Goal: Transaction & Acquisition: Purchase product/service

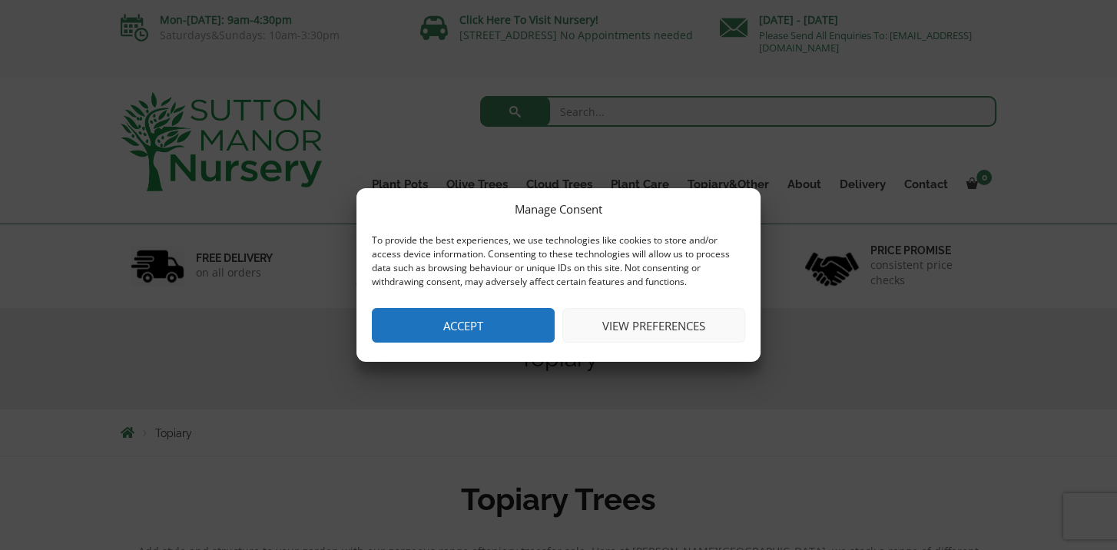
click at [468, 324] on button "Accept" at bounding box center [463, 325] width 183 height 35
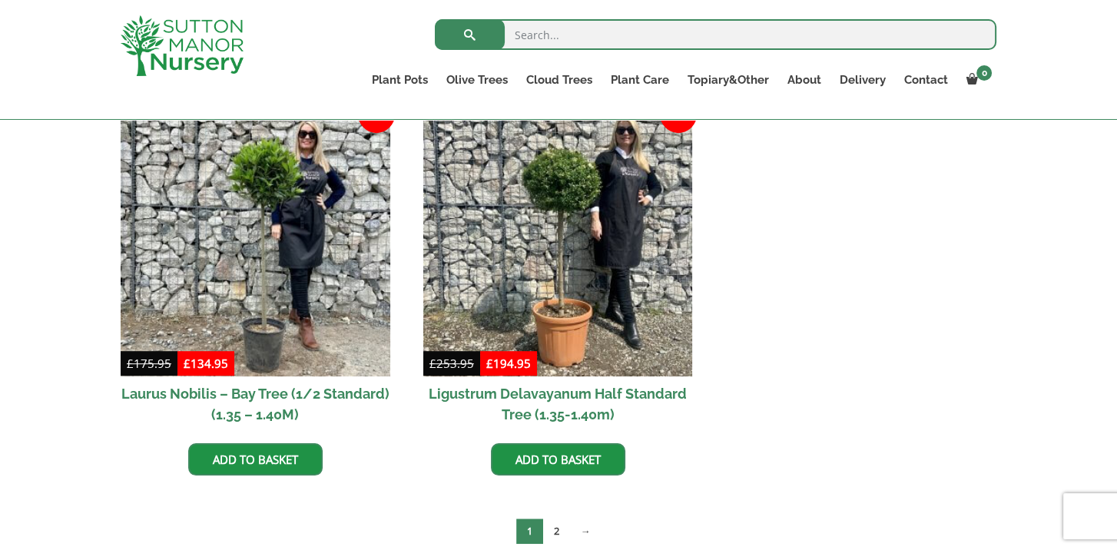
scroll to position [999, 0]
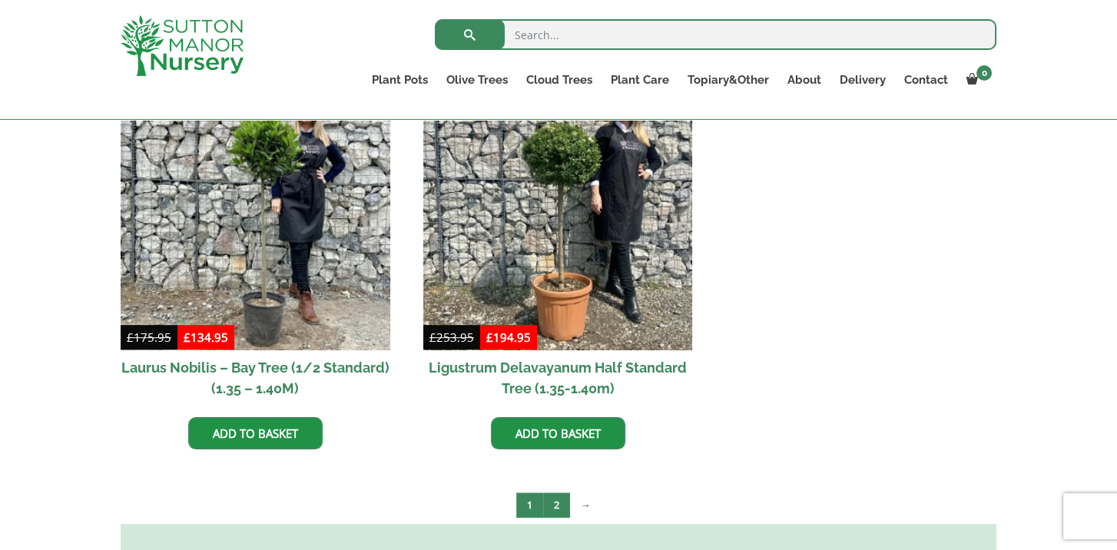
click at [552, 492] on link "2" at bounding box center [556, 504] width 27 height 25
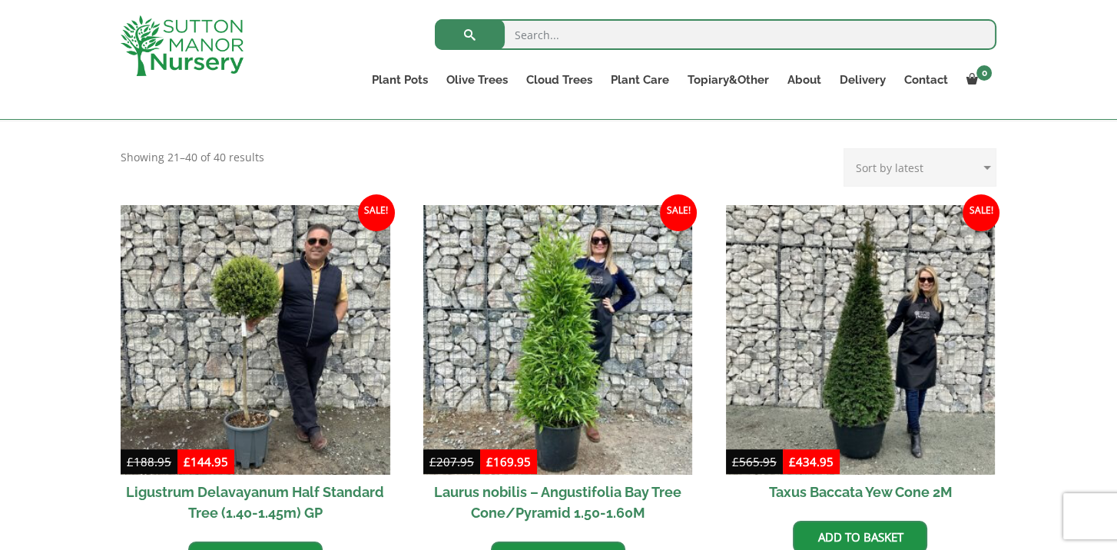
scroll to position [538, 0]
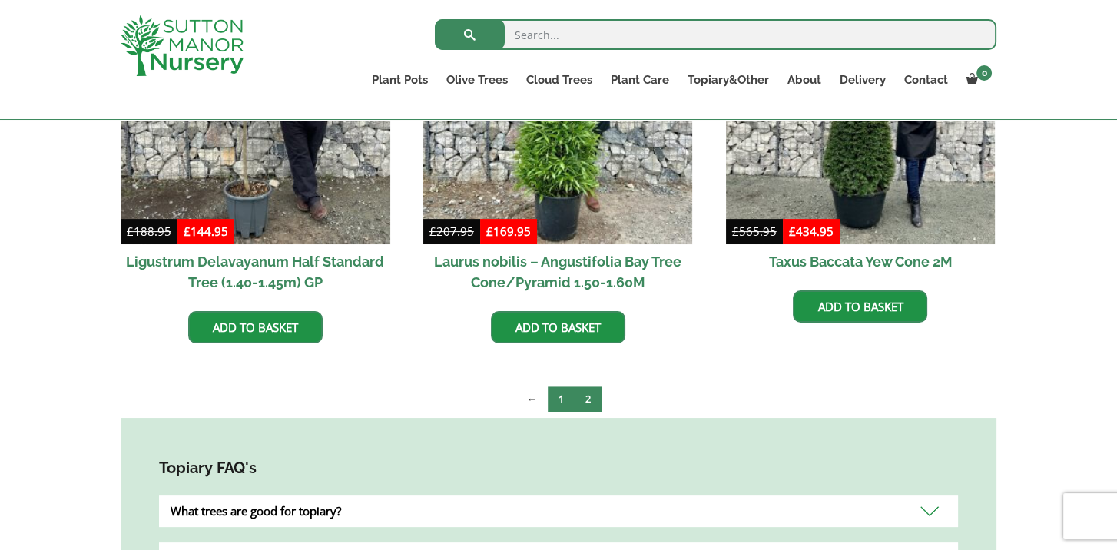
click at [563, 396] on link "1" at bounding box center [561, 398] width 27 height 25
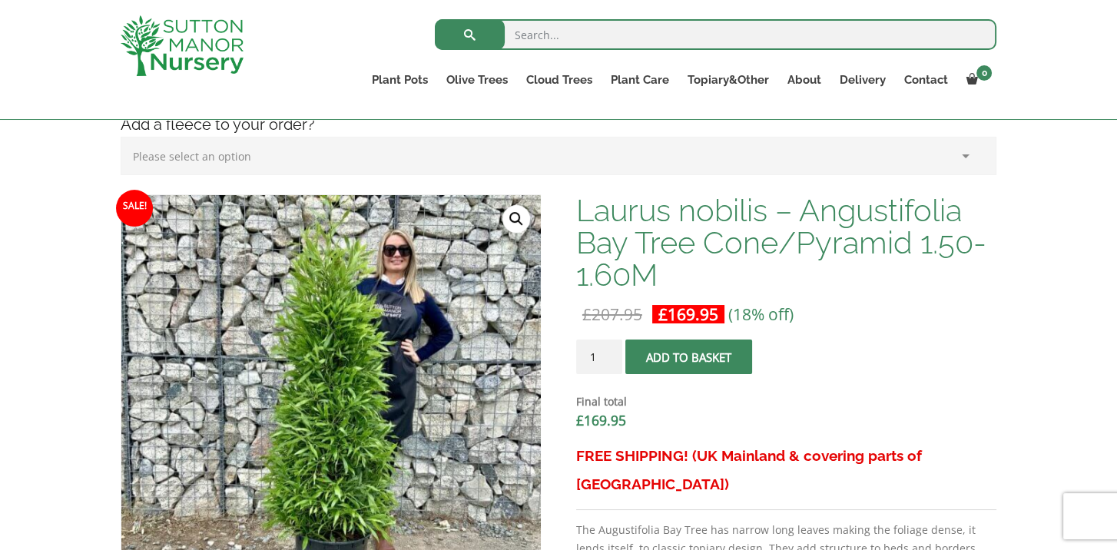
scroll to position [538, 0]
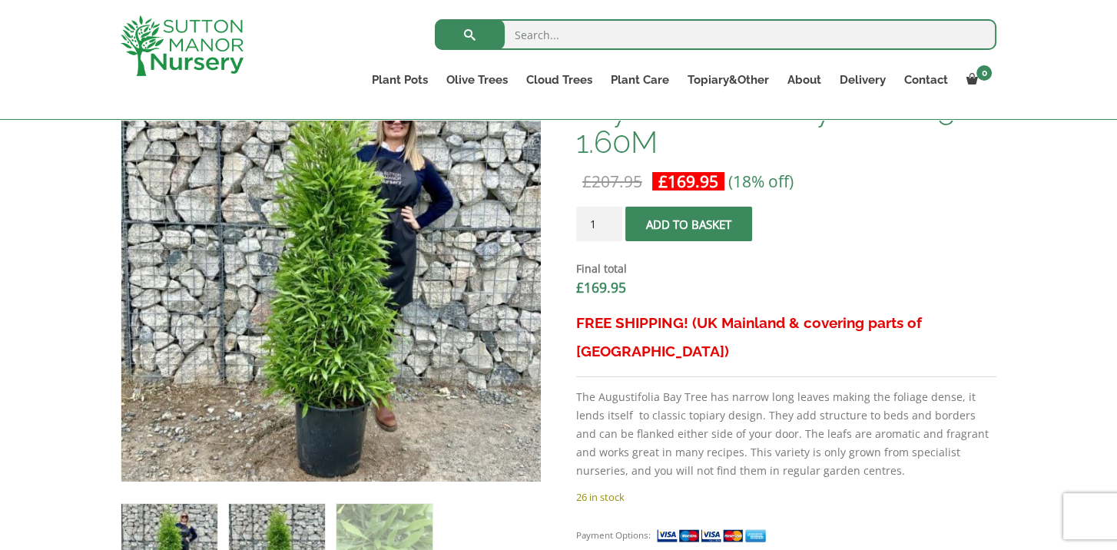
click at [276, 504] on img at bounding box center [277, 552] width 96 height 96
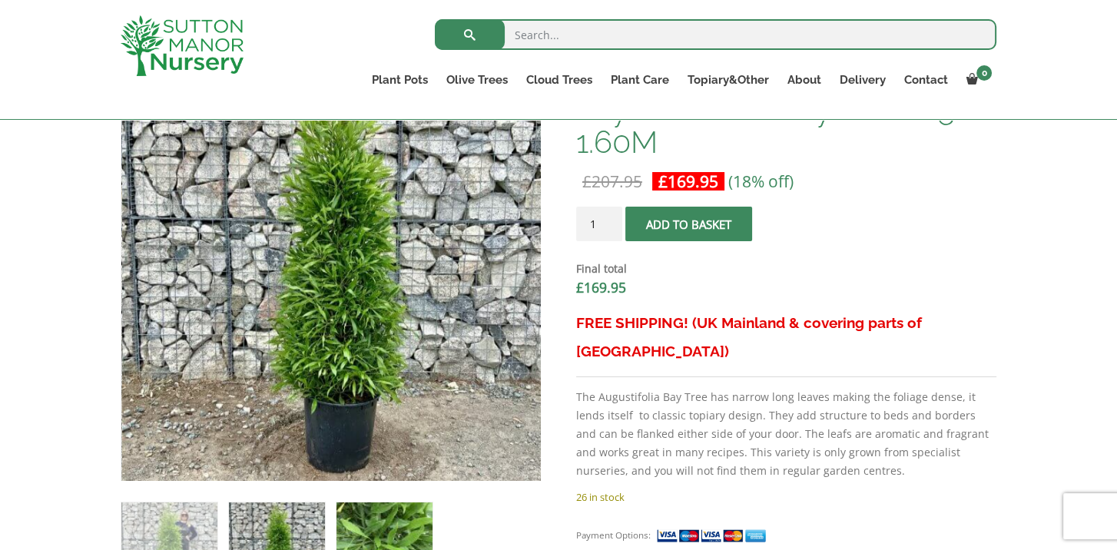
click at [360, 506] on img at bounding box center [384, 550] width 96 height 96
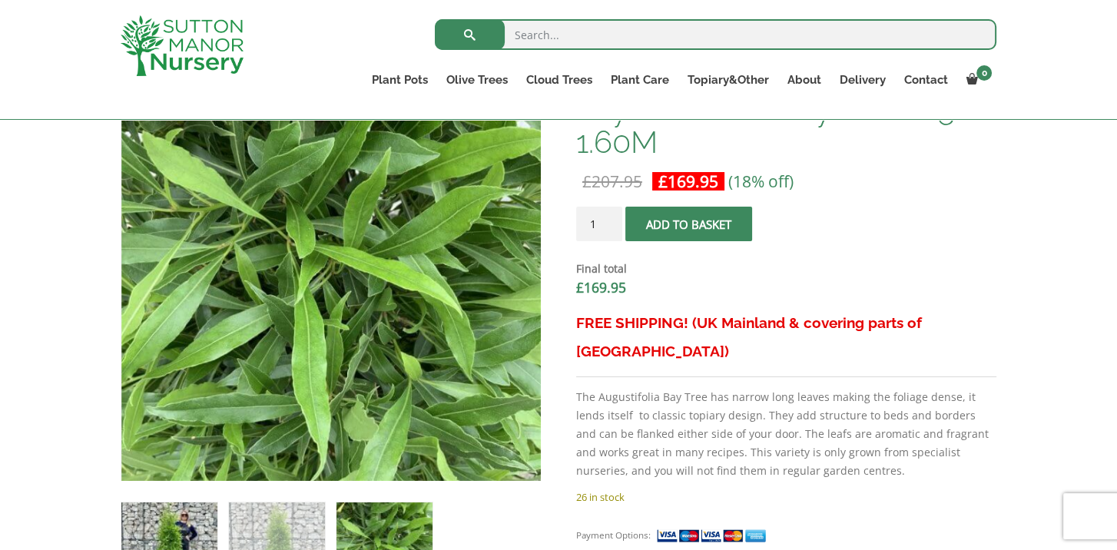
click at [128, 532] on img at bounding box center [169, 550] width 96 height 96
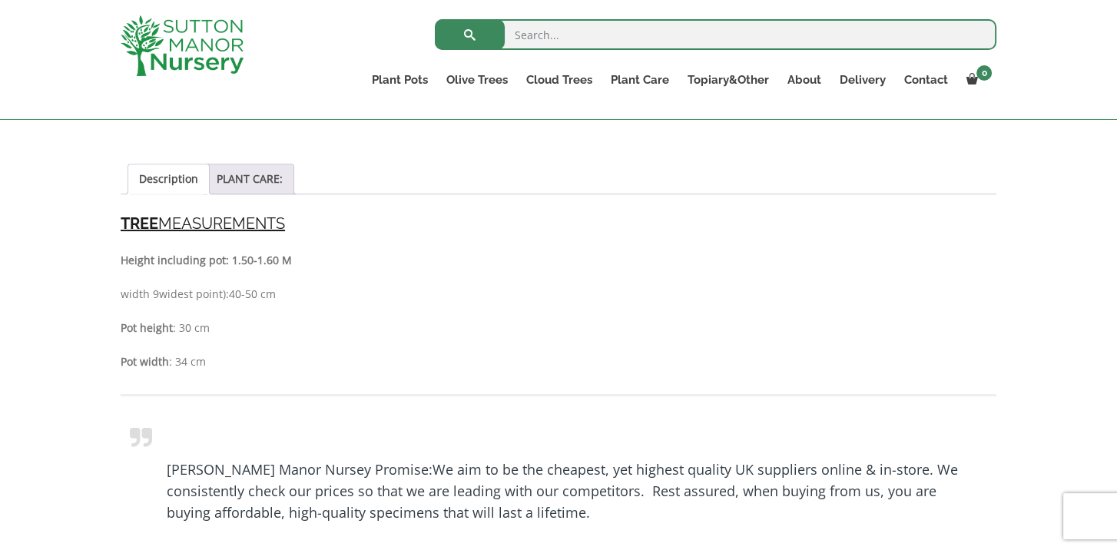
scroll to position [1076, 0]
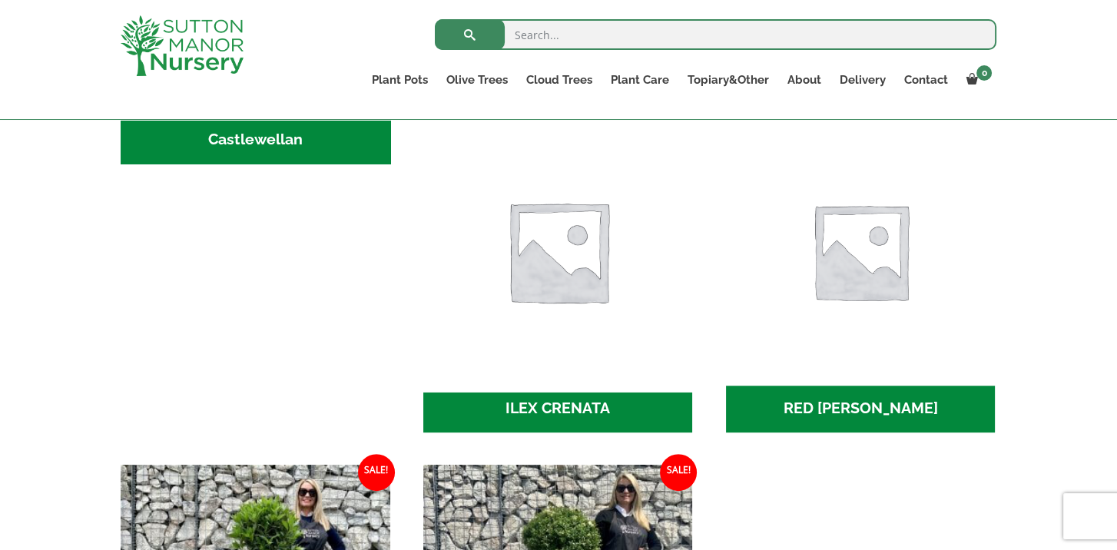
scroll to position [384, 0]
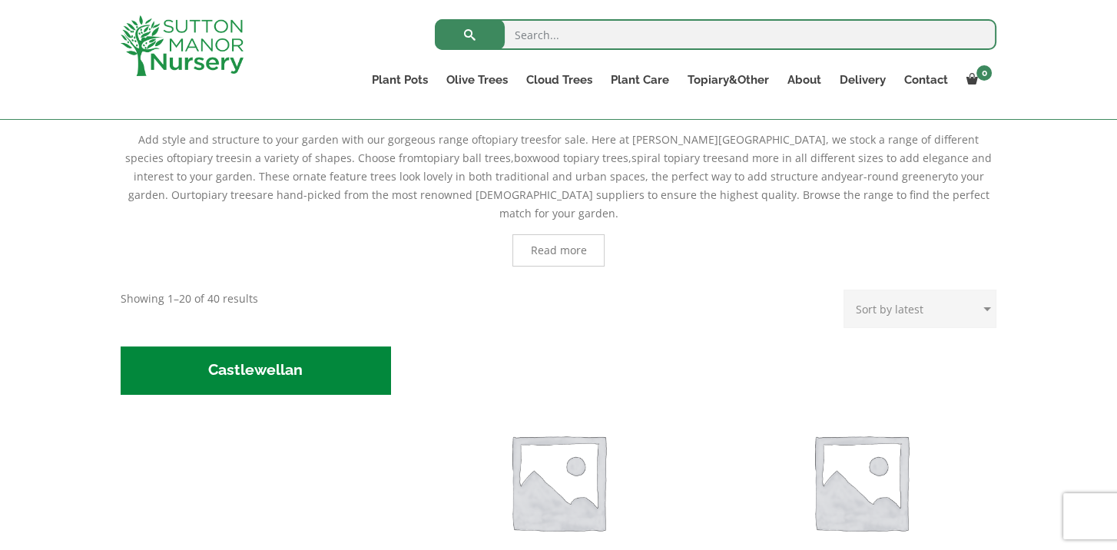
click at [299, 346] on h2 "Castlewellan (1)" at bounding box center [256, 370] width 270 height 48
click at [583, 388] on img "Visit product category ILEX CRENATA" at bounding box center [557, 481] width 283 height 283
click at [814, 411] on img "Visit product category RED ROBIN" at bounding box center [860, 481] width 283 height 283
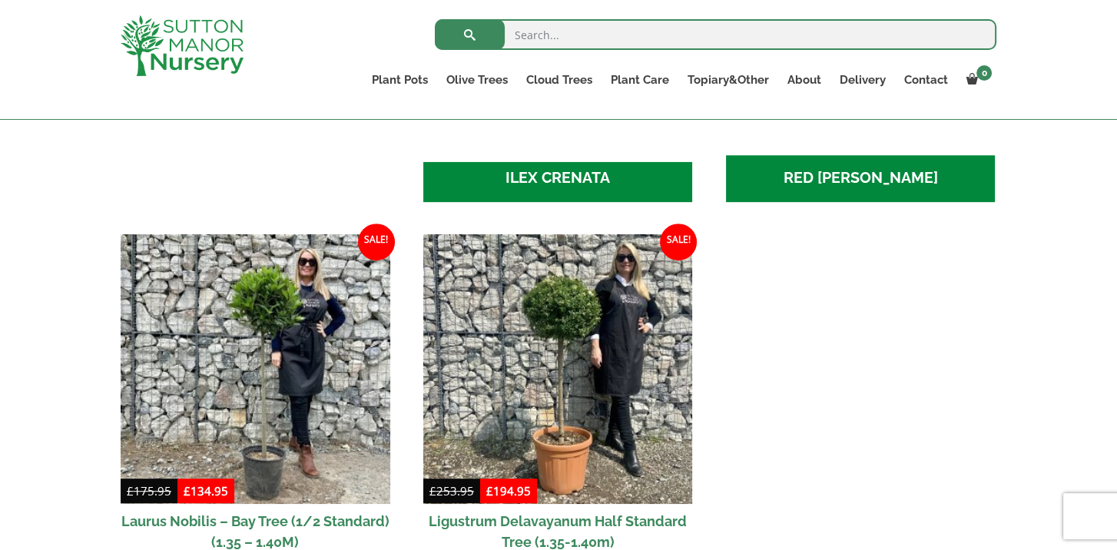
scroll to position [999, 0]
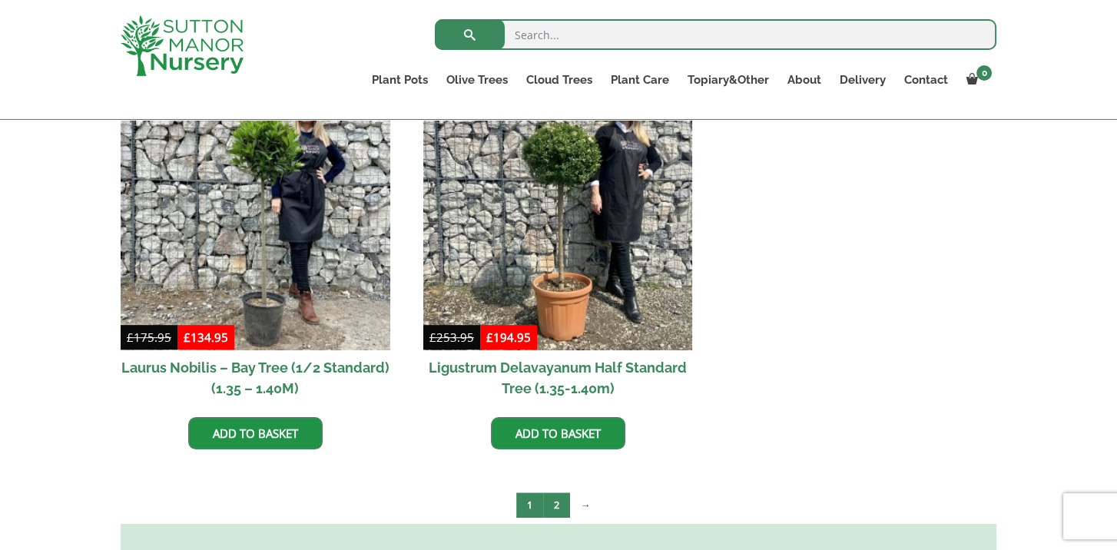
click at [550, 492] on link "2" at bounding box center [556, 504] width 27 height 25
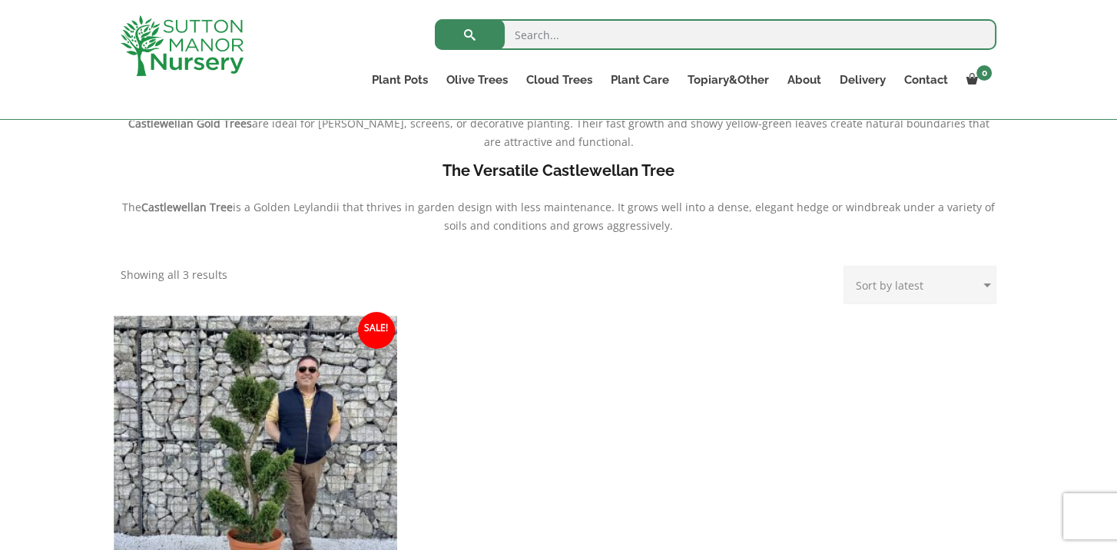
scroll to position [615, 0]
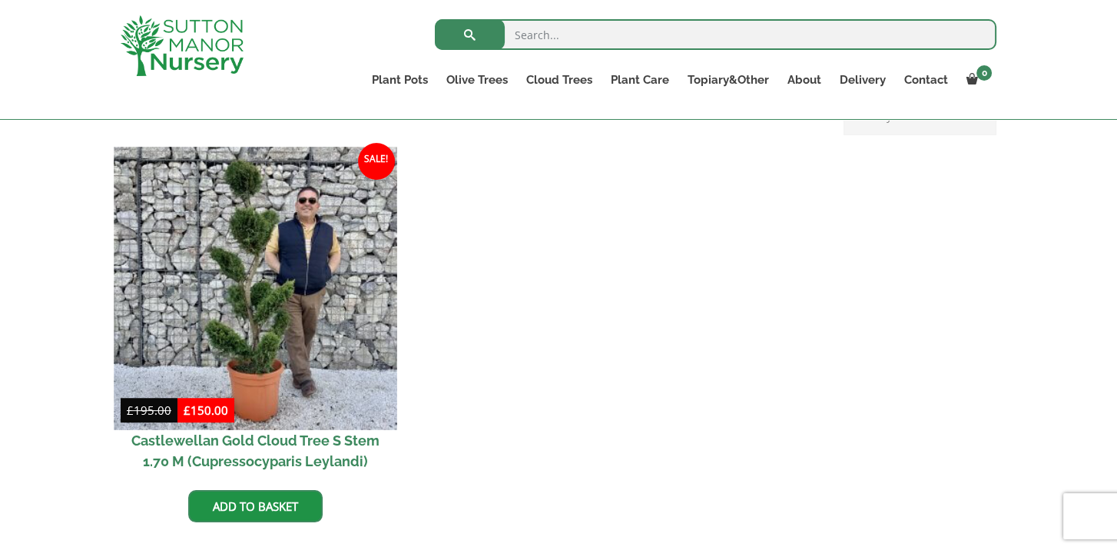
click at [305, 353] on img at bounding box center [255, 288] width 283 height 283
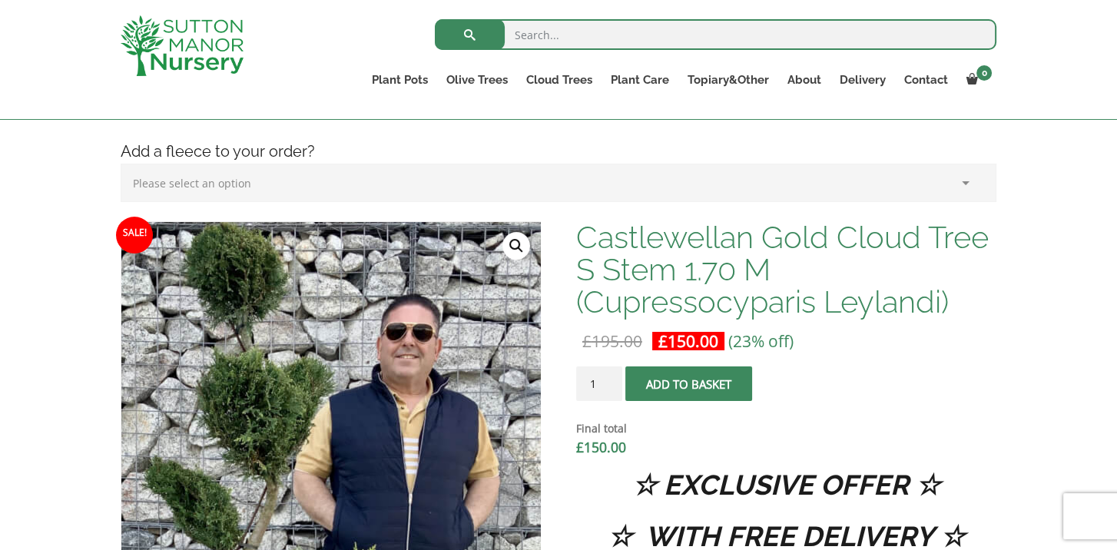
scroll to position [384, 0]
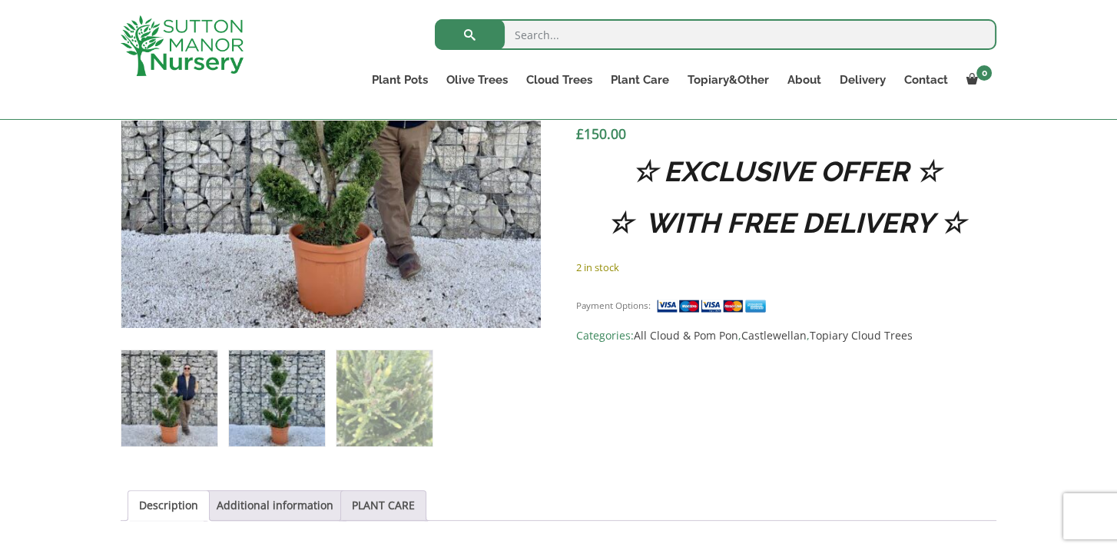
click at [277, 373] on img at bounding box center [277, 398] width 96 height 96
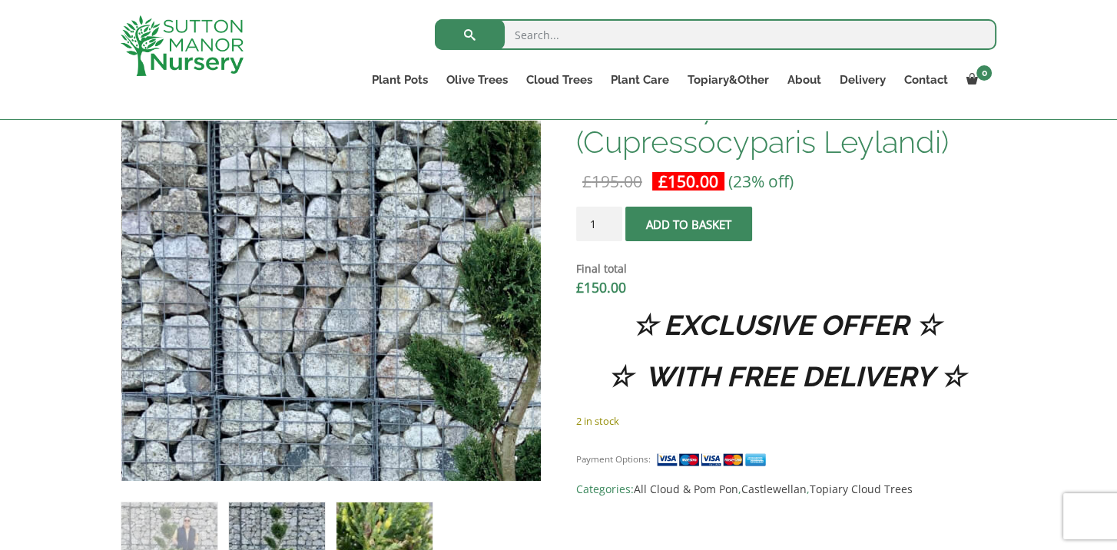
scroll to position [615, 0]
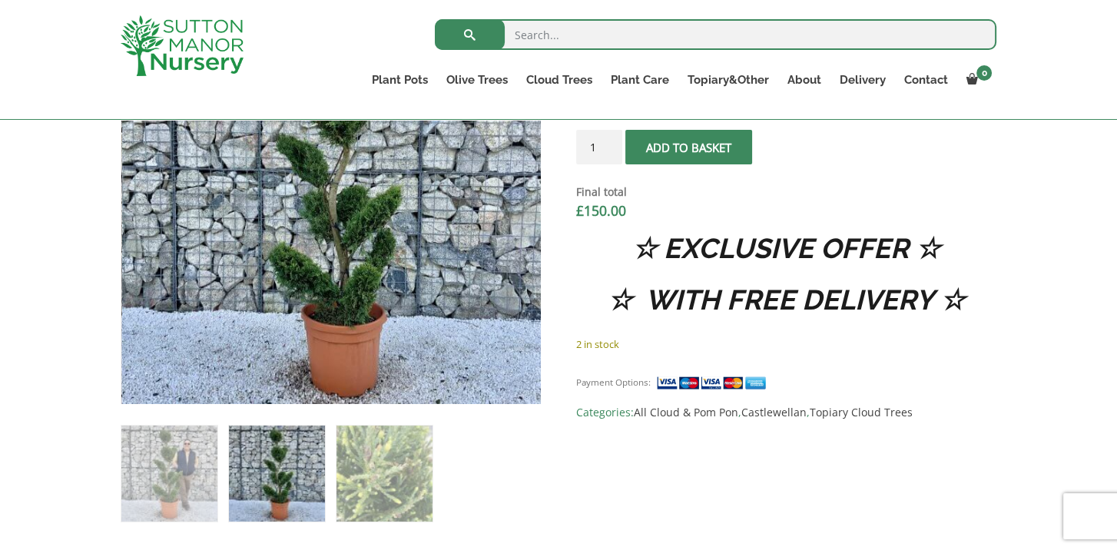
click at [391, 426] on img at bounding box center [384, 474] width 96 height 96
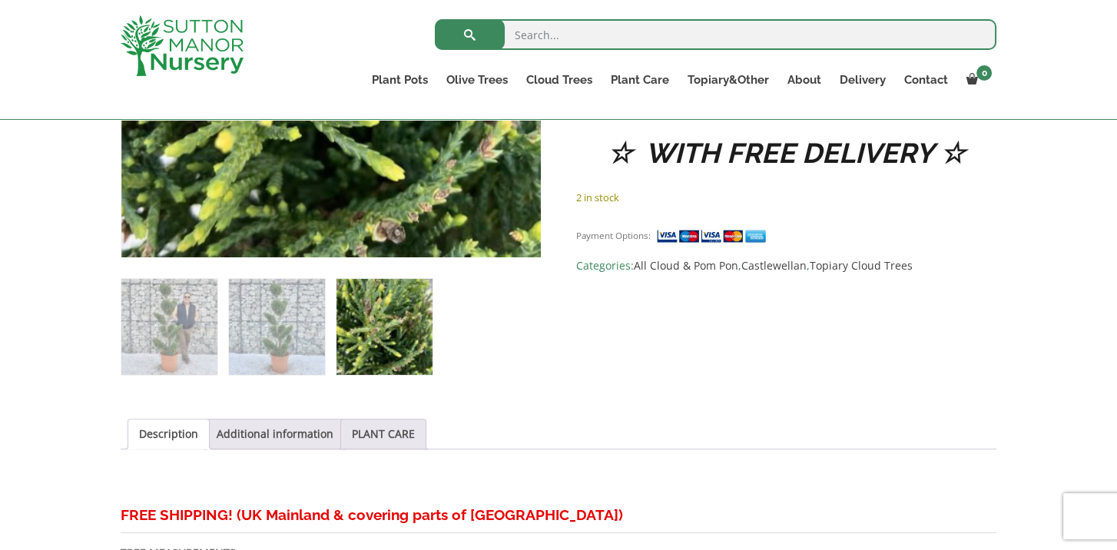
scroll to position [768, 0]
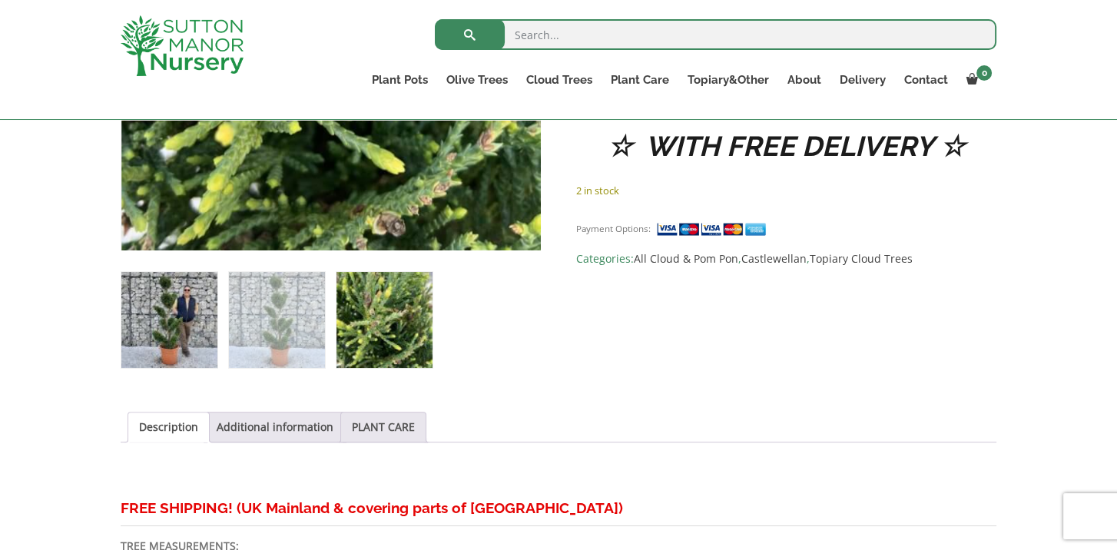
click at [163, 311] on img at bounding box center [169, 320] width 96 height 96
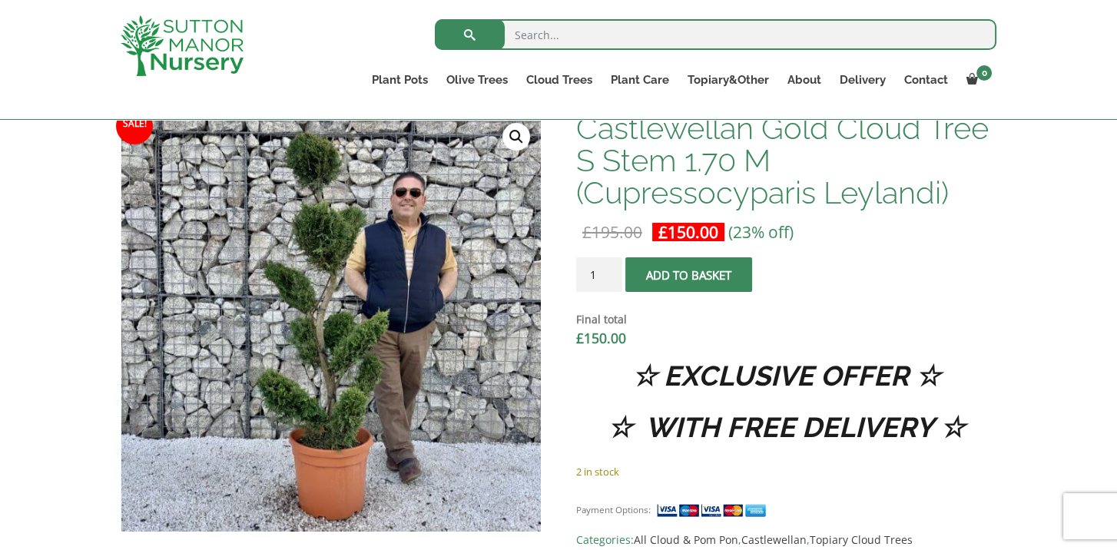
scroll to position [461, 0]
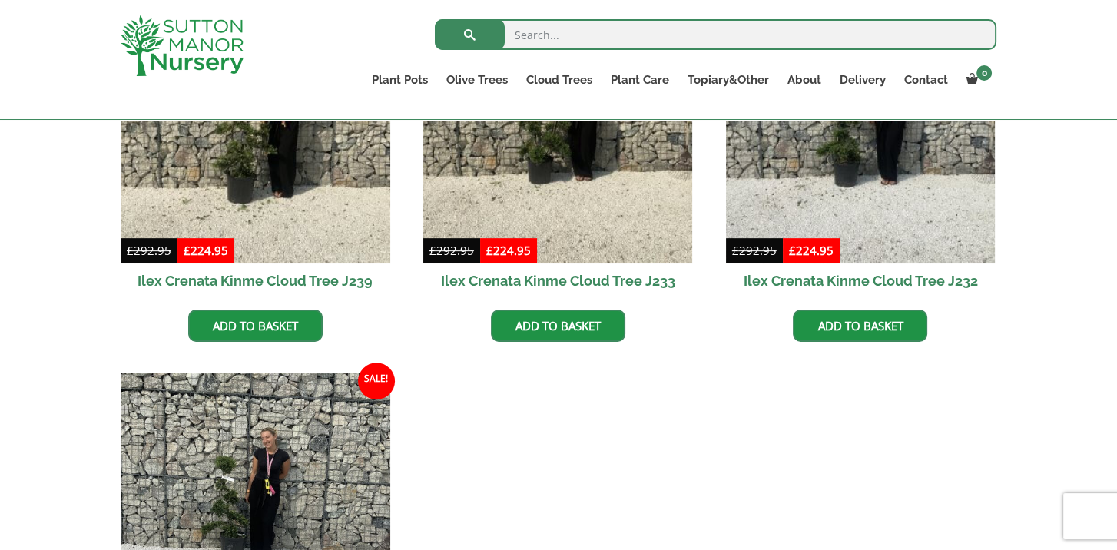
scroll to position [999, 0]
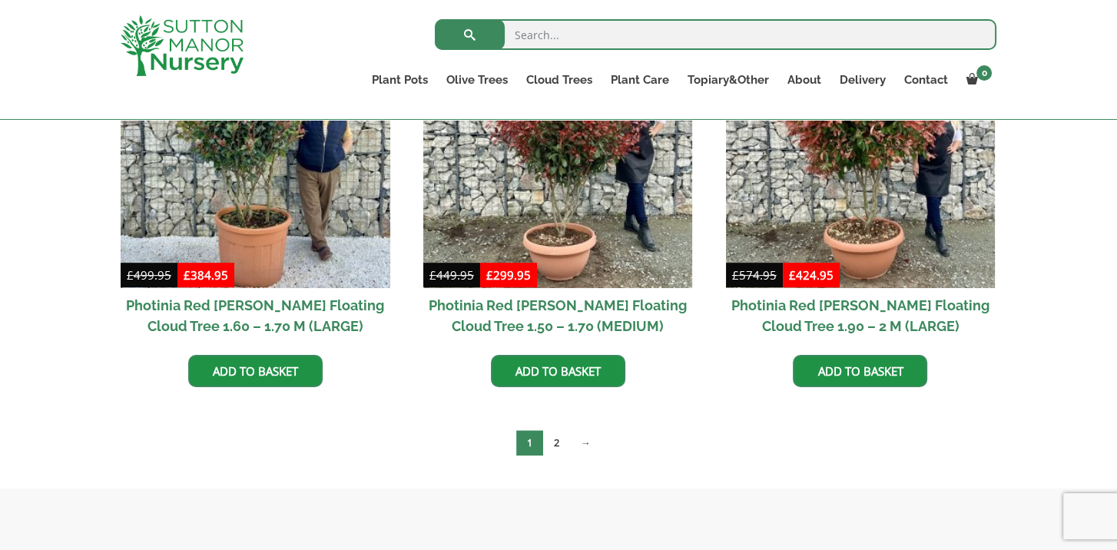
scroll to position [691, 0]
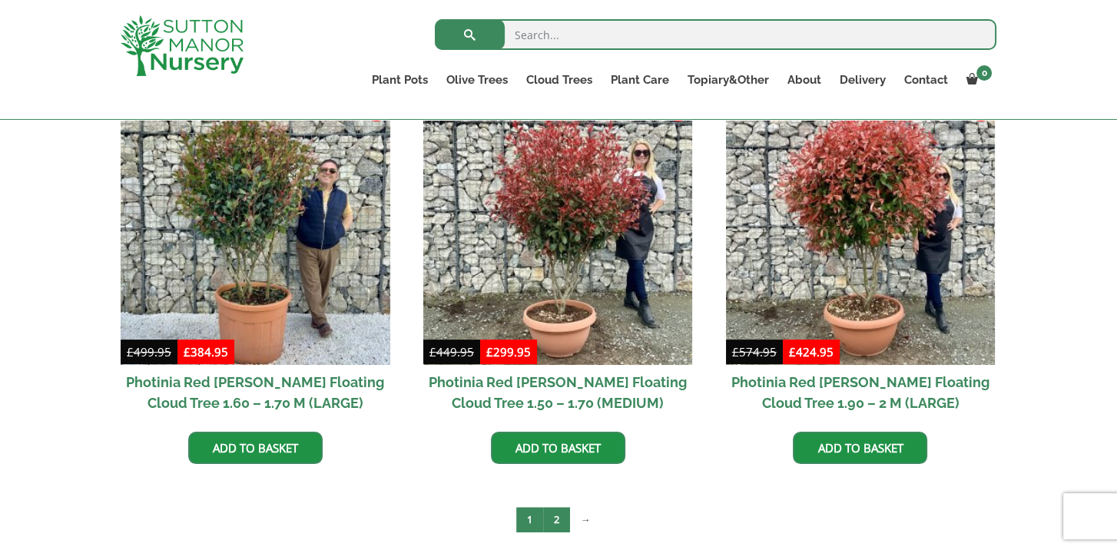
click at [554, 524] on link "2" at bounding box center [556, 519] width 27 height 25
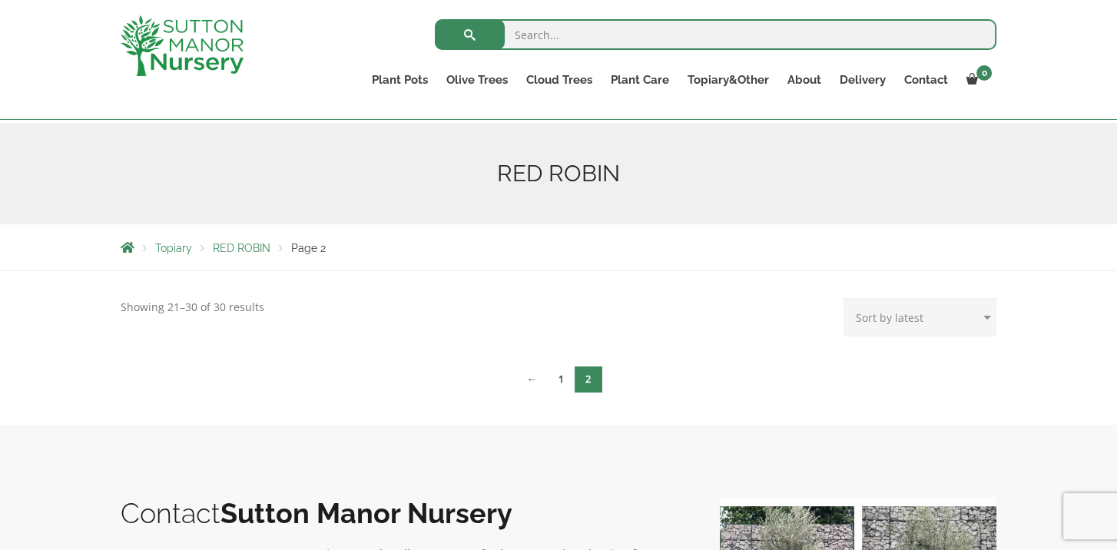
scroll to position [154, 0]
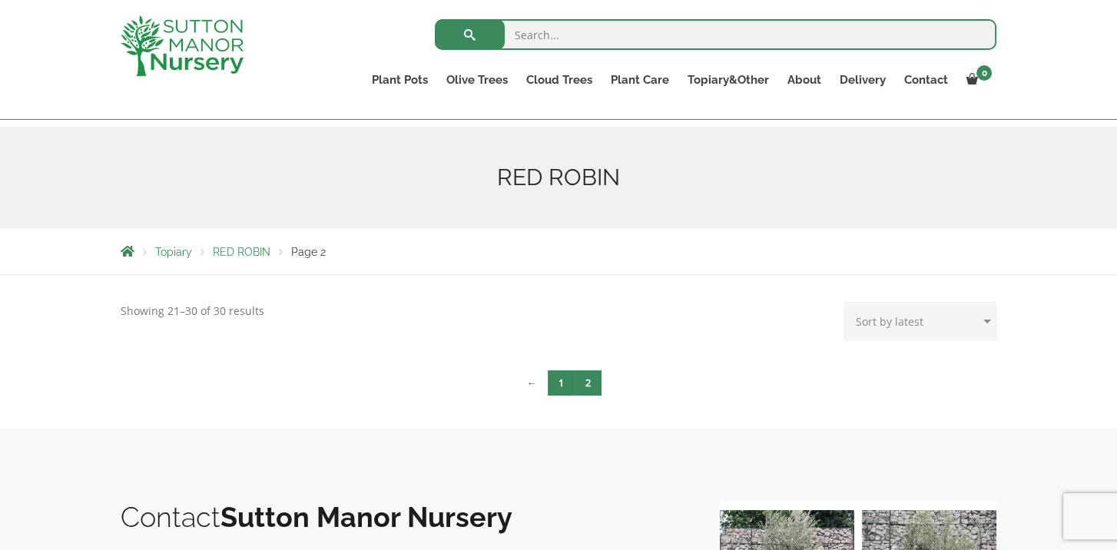
click at [558, 389] on link "1" at bounding box center [561, 382] width 27 height 25
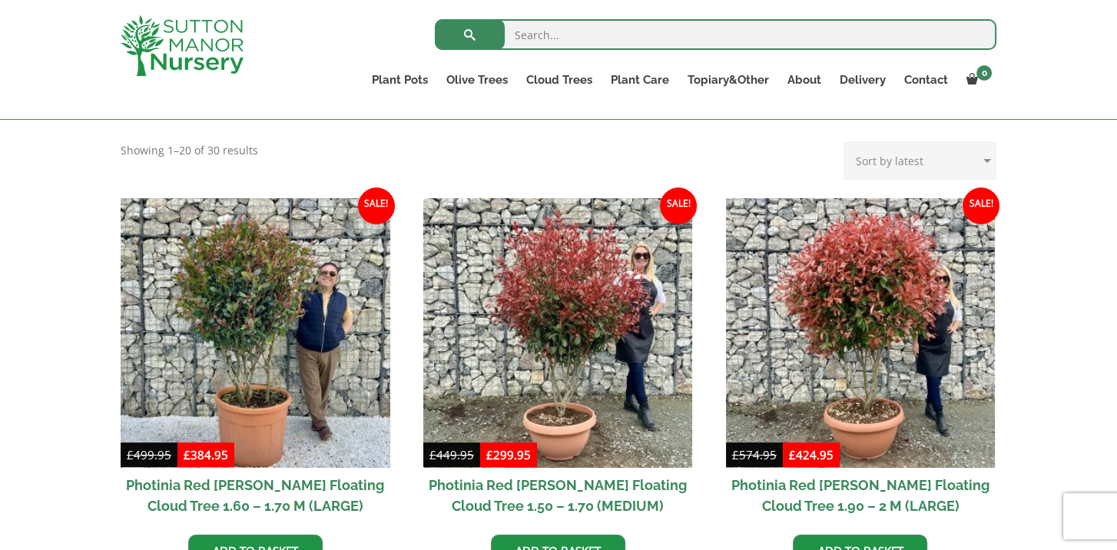
scroll to position [615, 0]
